Goal: Task Accomplishment & Management: Use online tool/utility

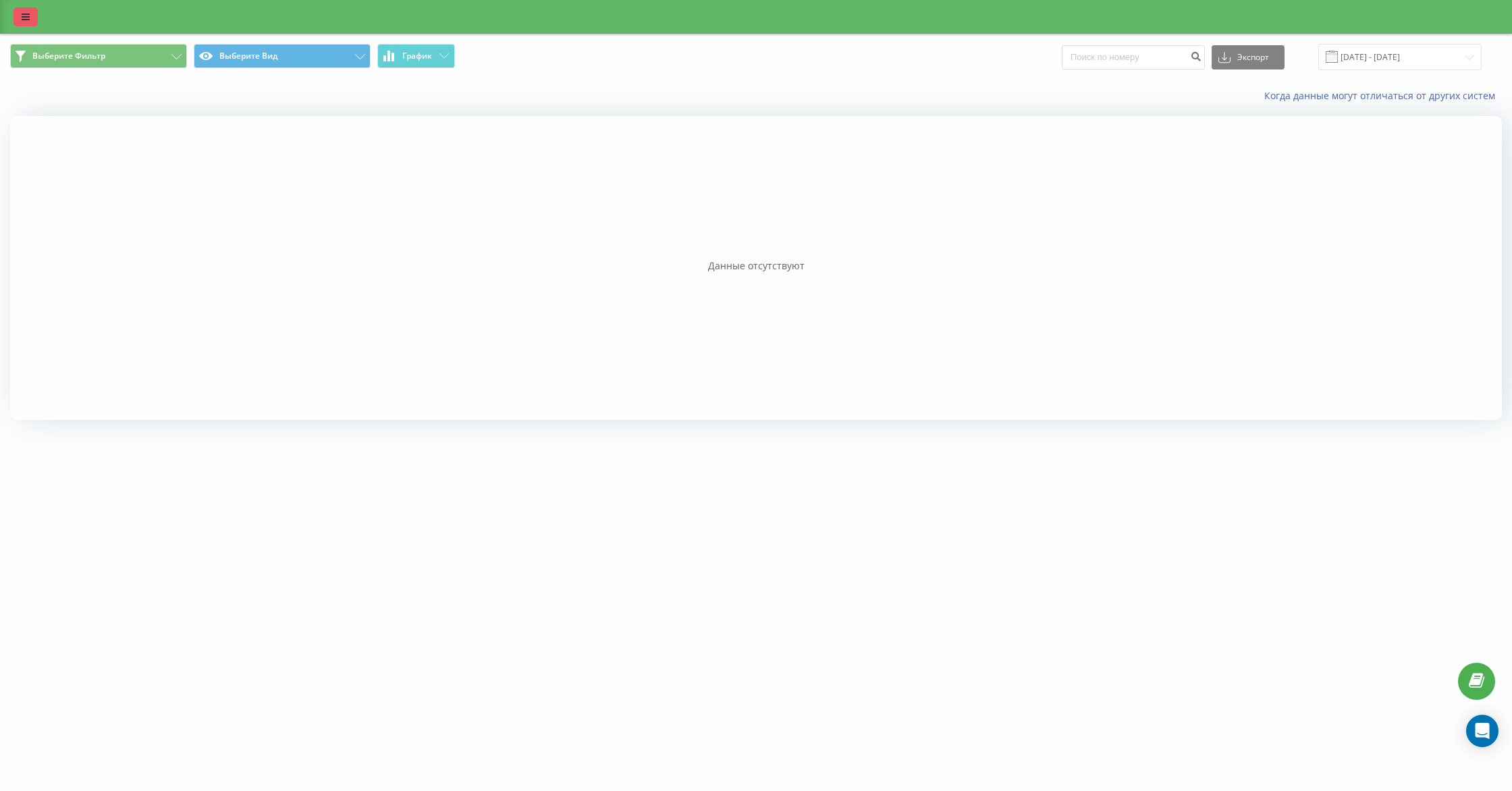
click at [23, 18] on icon at bounding box center [26, 16] width 8 height 9
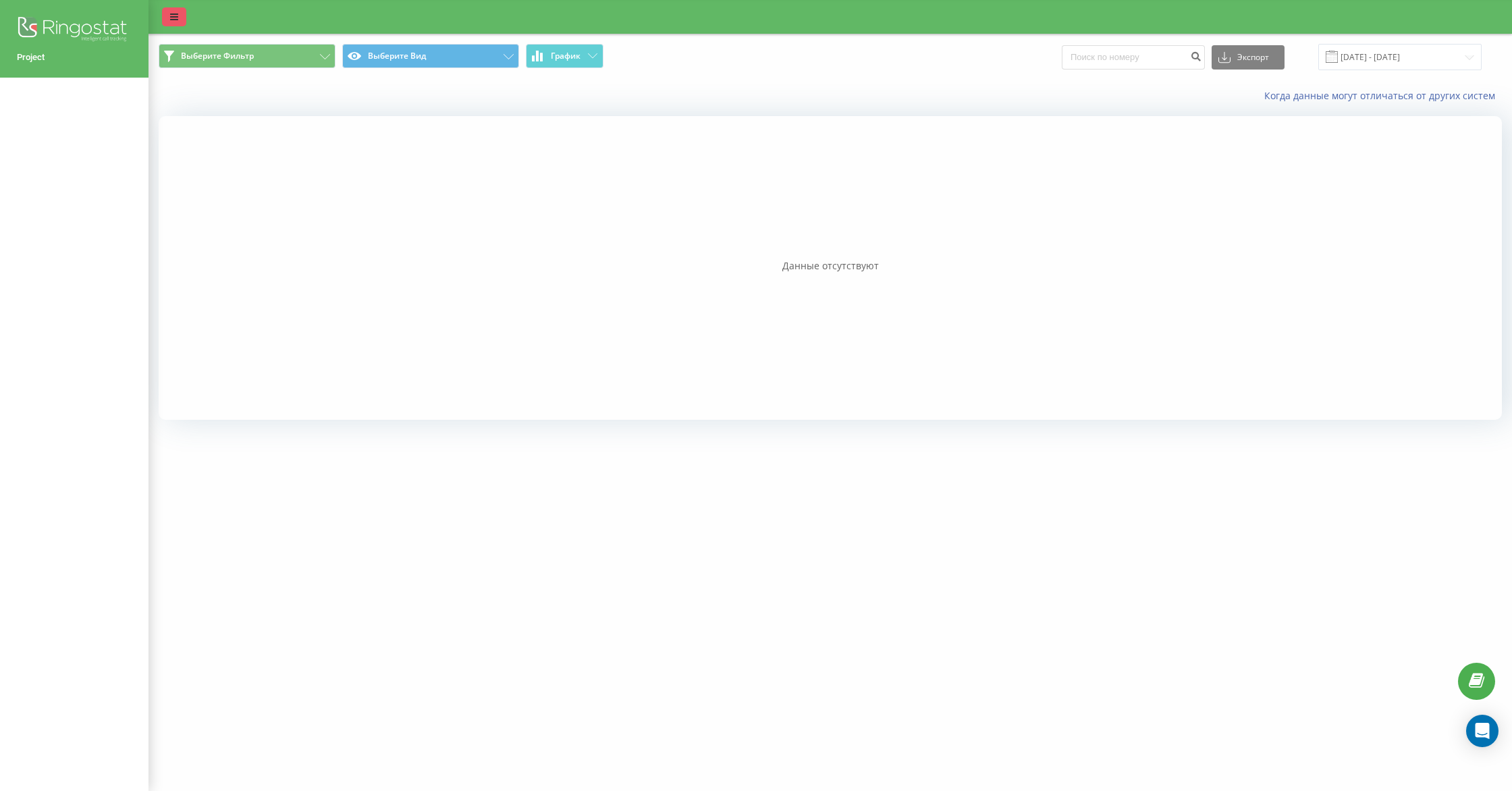
click at [173, 18] on icon at bounding box center [174, 16] width 8 height 9
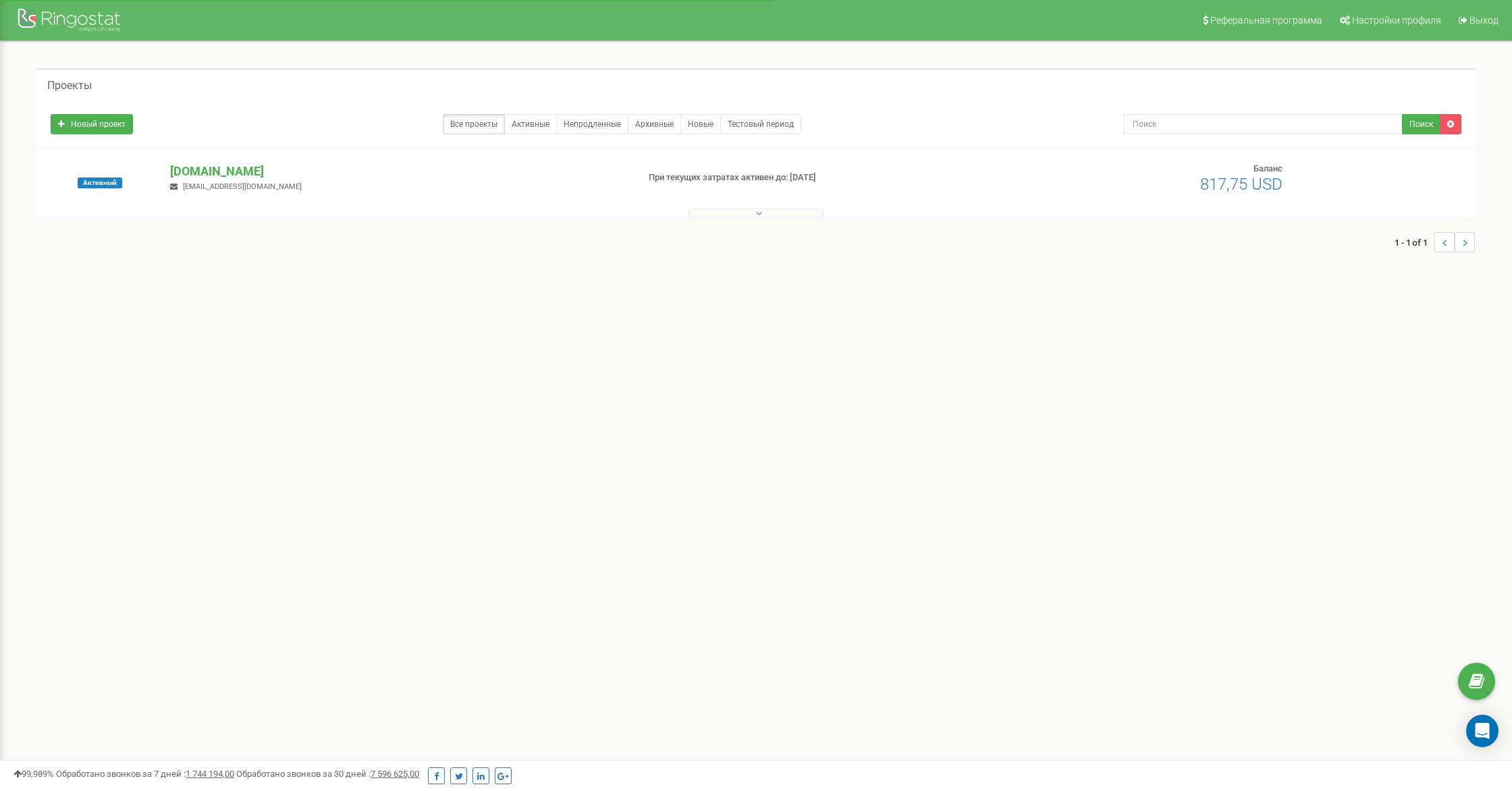
click at [756, 214] on icon at bounding box center [759, 213] width 6 height 9
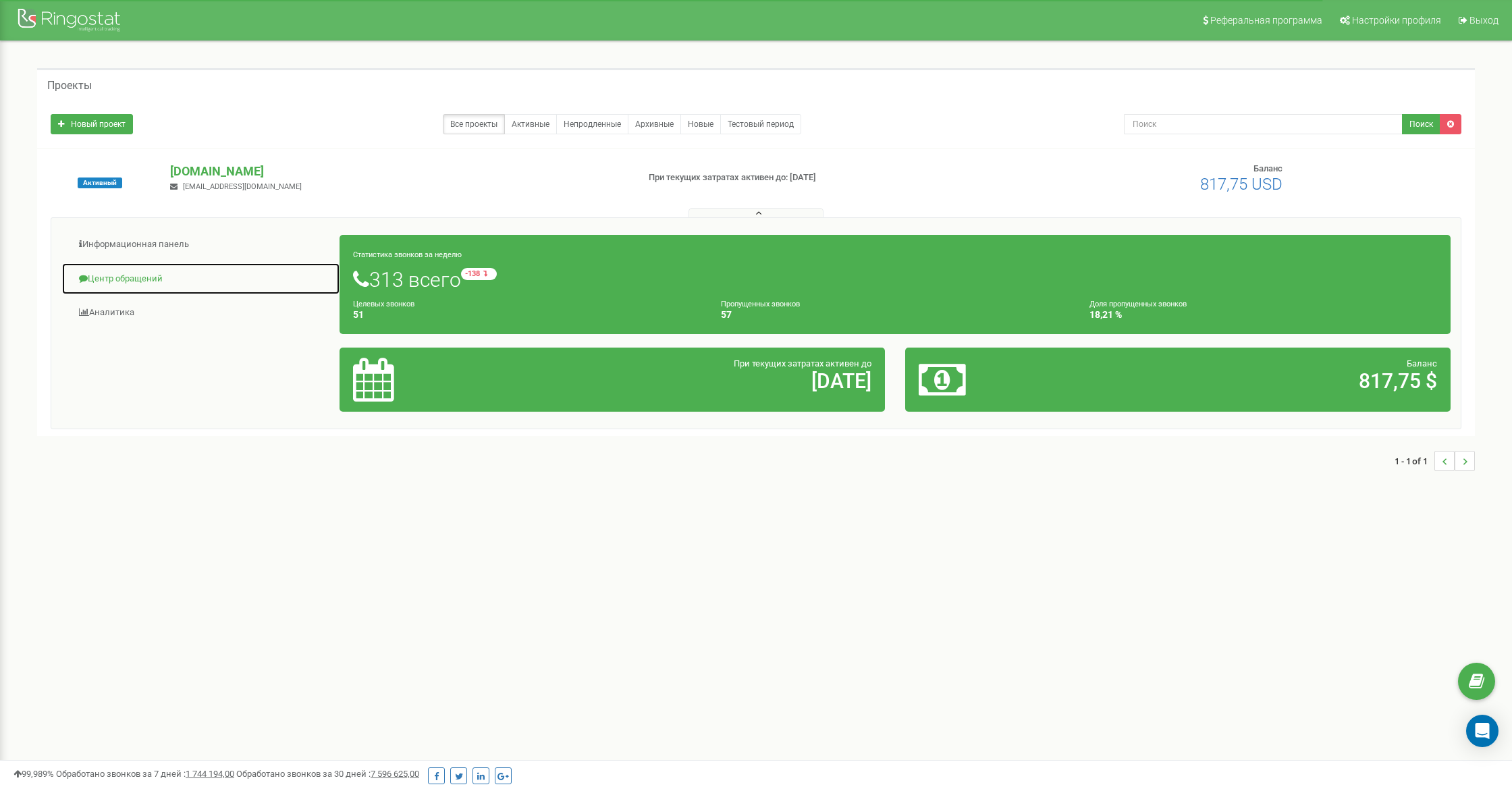
click at [138, 281] on link "Центр обращений" at bounding box center [200, 279] width 279 height 33
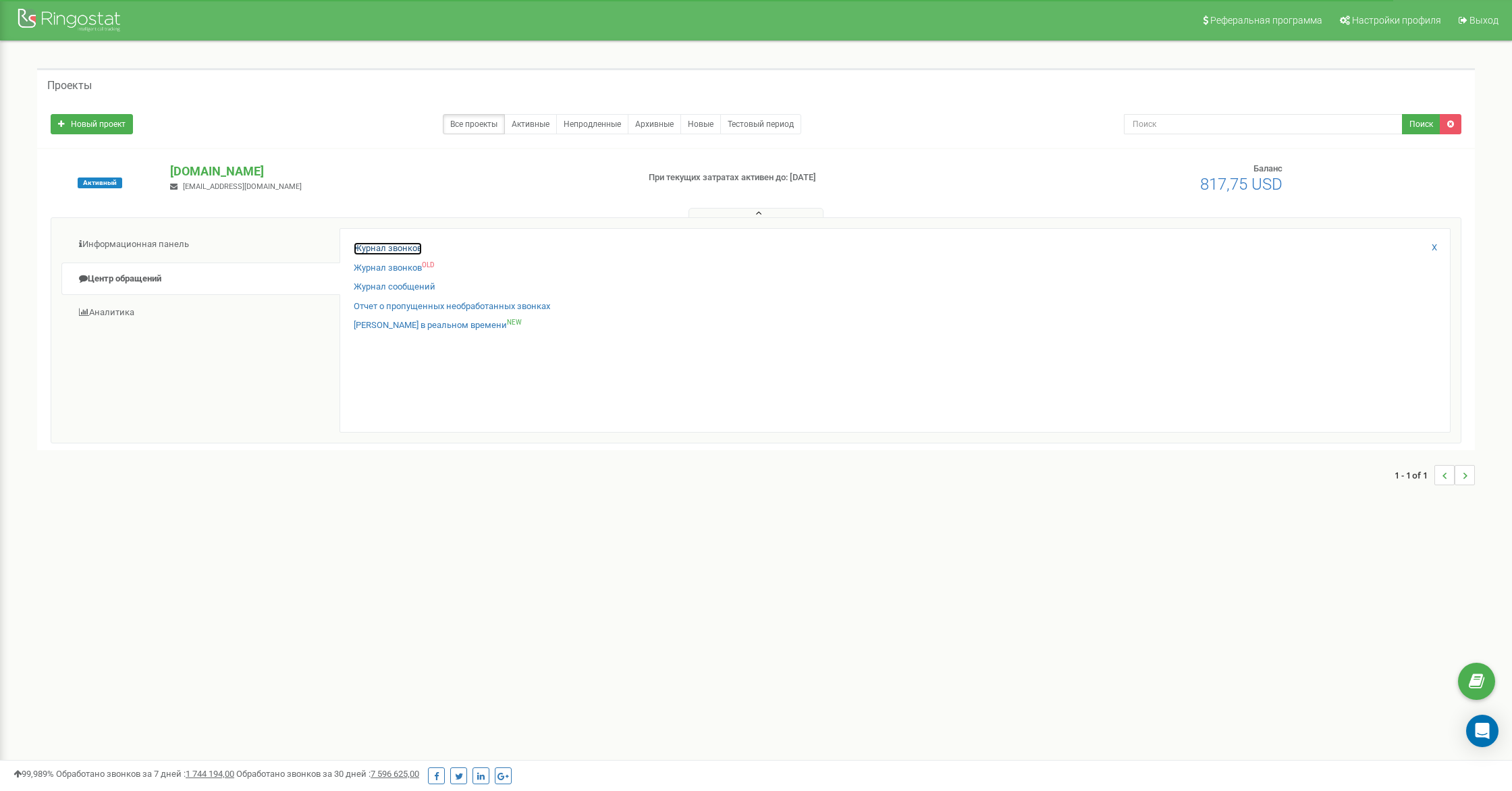
click at [385, 246] on link "Журнал звонков" at bounding box center [387, 249] width 68 height 13
